Goal: Browse casually: Explore the website without a specific task or goal

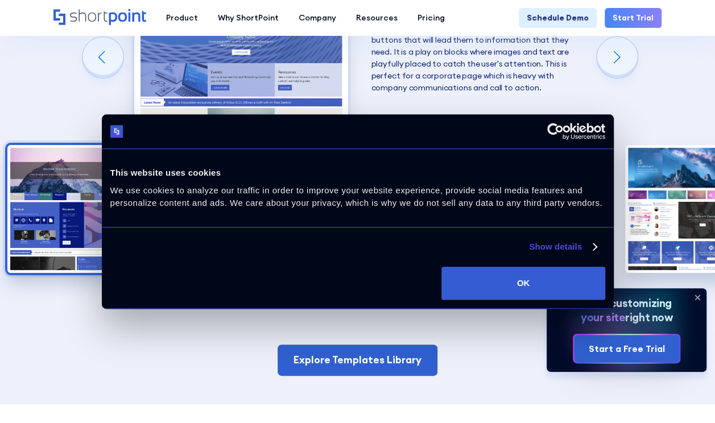
scroll to position [2104, 0]
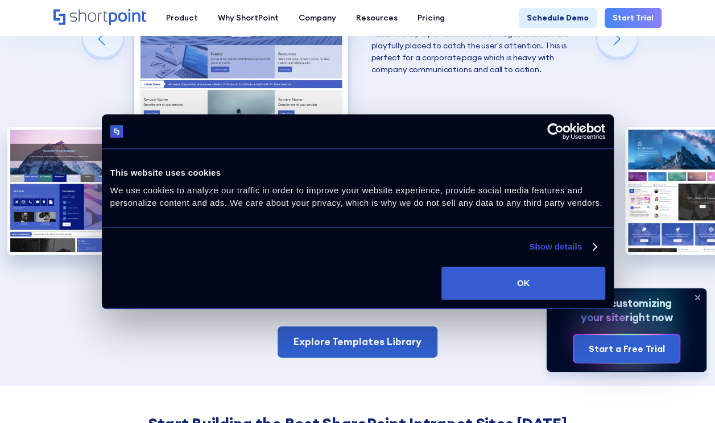
click at [540, 249] on link "Show details" at bounding box center [562, 247] width 67 height 14
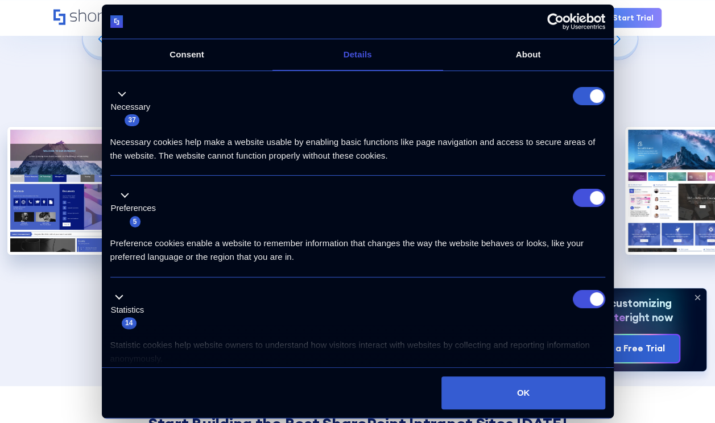
drag, startPoint x: 591, startPoint y: 92, endPoint x: 452, endPoint y: 67, distance: 141.5
click at [591, 92] on form at bounding box center [589, 96] width 32 height 18
click at [591, 195] on input "Preferences" at bounding box center [589, 198] width 32 height 18
checkbox input "false"
click at [597, 299] on input "Statistics" at bounding box center [589, 299] width 32 height 18
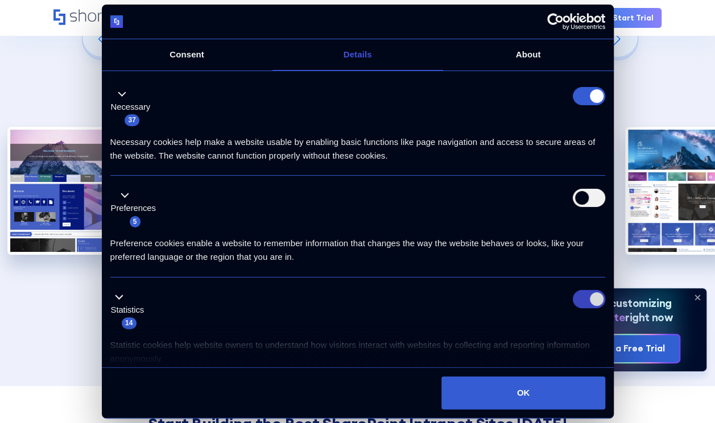
checkbox input "false"
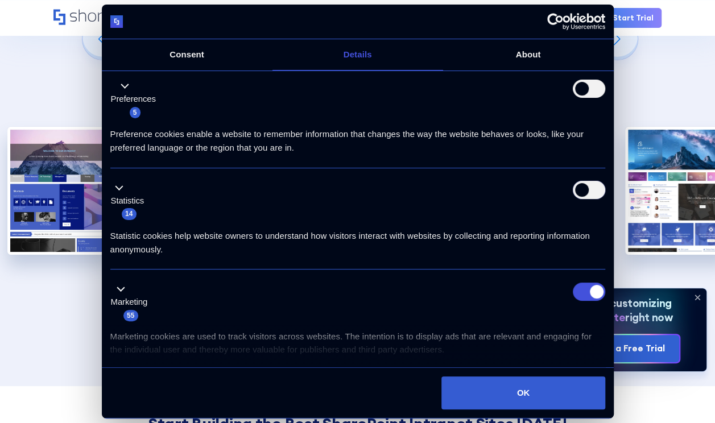
scroll to position [171, 0]
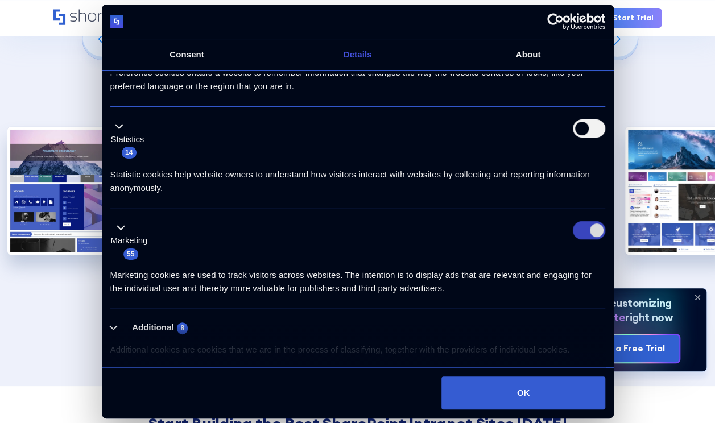
click at [598, 221] on input "Marketing" at bounding box center [589, 230] width 32 height 18
checkbox input "false"
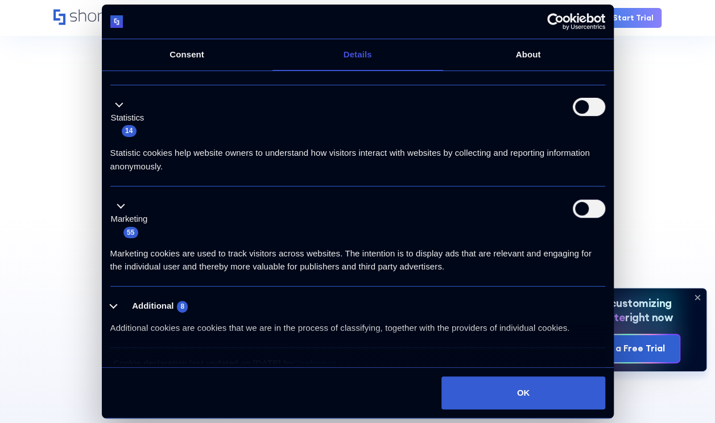
scroll to position [204, 0]
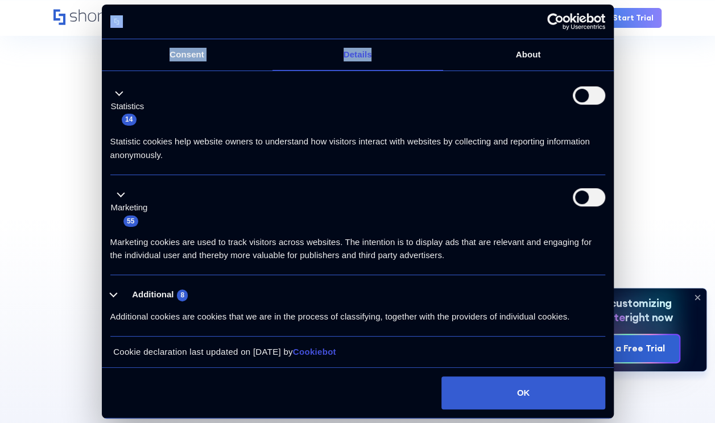
drag, startPoint x: 415, startPoint y: 13, endPoint x: 371, endPoint y: 53, distance: 60.0
click at [371, 53] on div "Consent Details [#IABV2SETTINGS#] About This website uses cookies We use cookie…" at bounding box center [358, 212] width 512 height 414
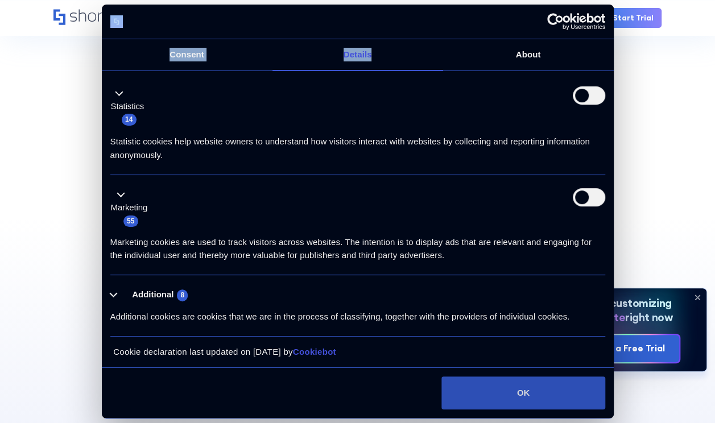
click at [487, 394] on button "OK" at bounding box center [522, 392] width 163 height 33
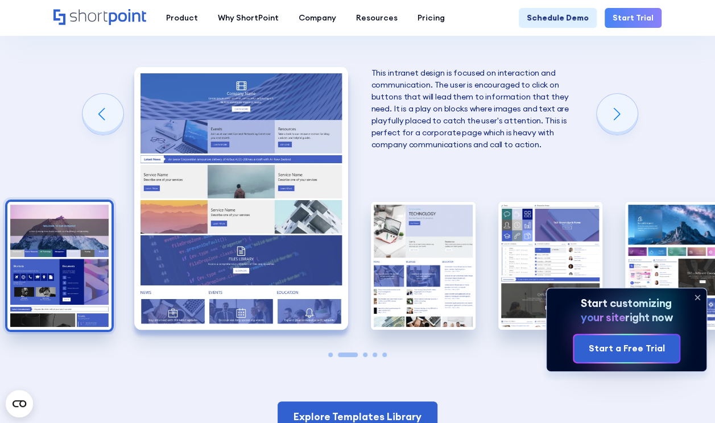
scroll to position [2047, 0]
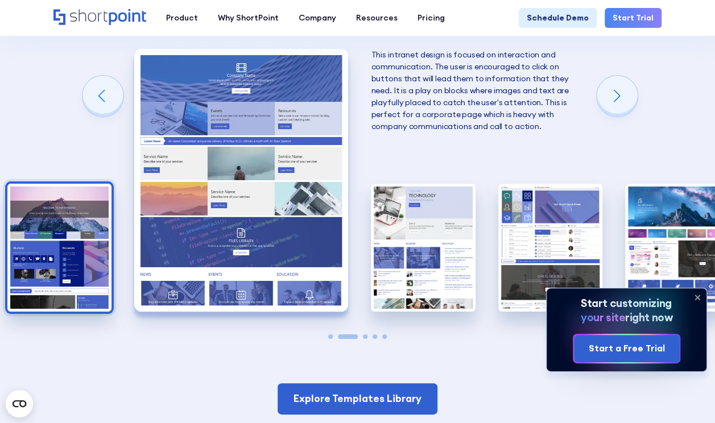
click at [49, 201] on img "1 / 5" at bounding box center [59, 248] width 104 height 128
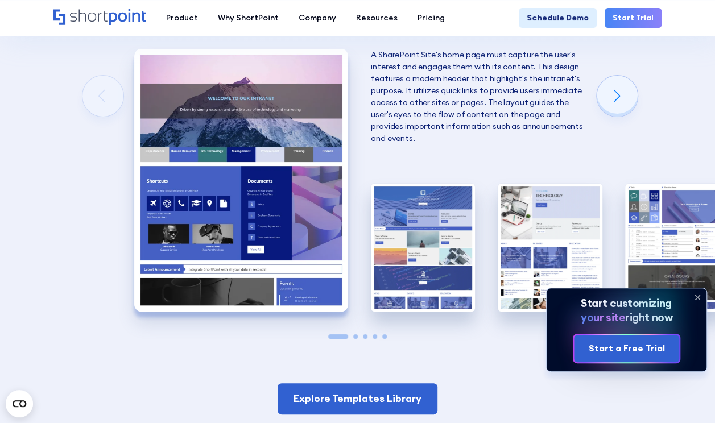
click at [237, 176] on img "1 / 5" at bounding box center [241, 180] width 214 height 263
click at [209, 181] on img "1 / 5" at bounding box center [241, 180] width 214 height 263
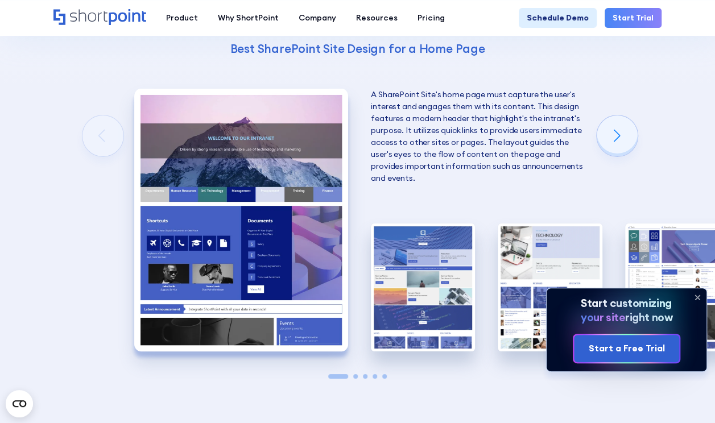
scroll to position [1991, 0]
